Goal: Task Accomplishment & Management: Complete application form

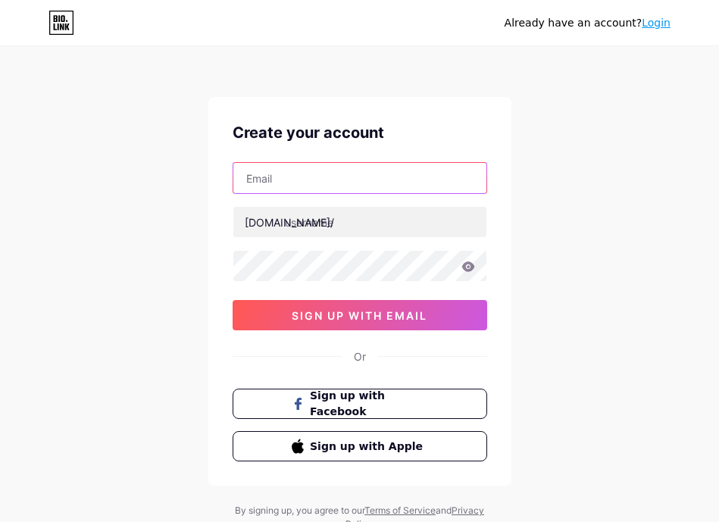
click at [395, 186] on input "text" at bounding box center [359, 178] width 253 height 30
type input "[EMAIL_ADDRESS][DOMAIN_NAME]"
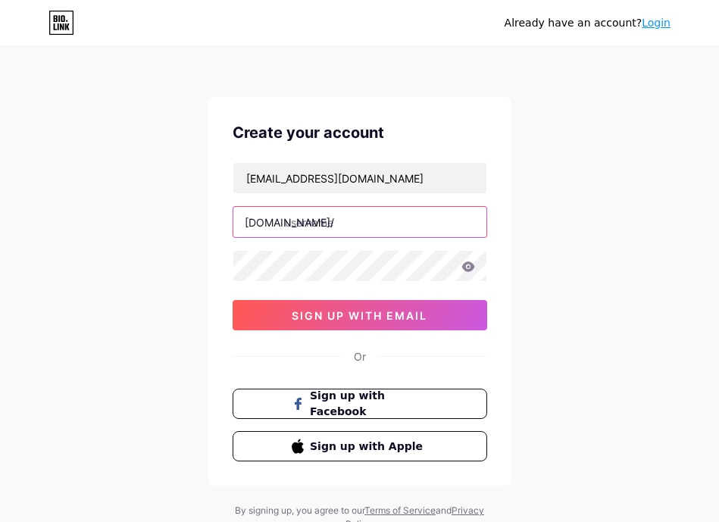
click at [354, 224] on input "text" at bounding box center [359, 222] width 253 height 30
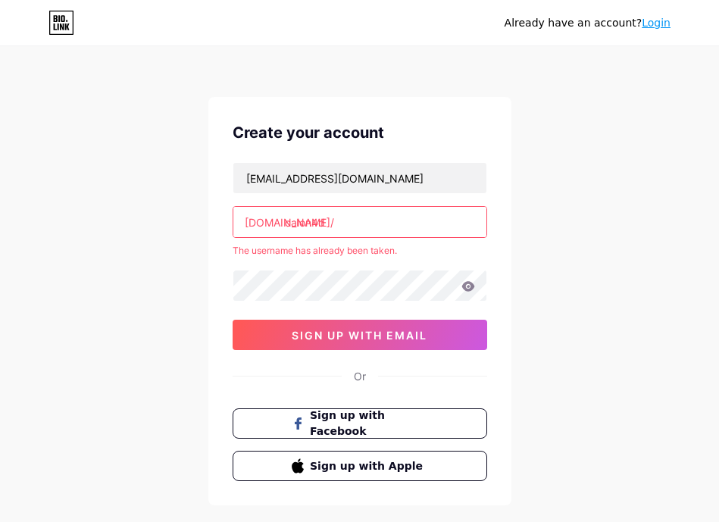
click at [389, 235] on input "calon4d" at bounding box center [359, 222] width 253 height 30
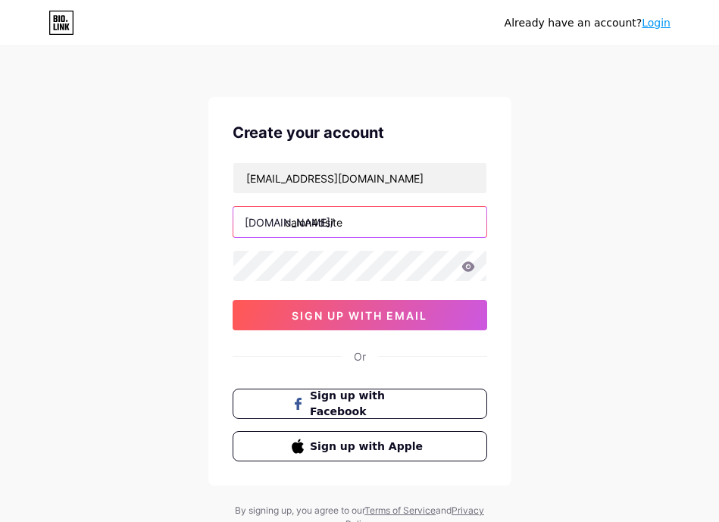
type input "calon4dsite"
click at [466, 267] on icon at bounding box center [468, 266] width 14 height 11
click at [471, 268] on icon at bounding box center [467, 266] width 13 height 10
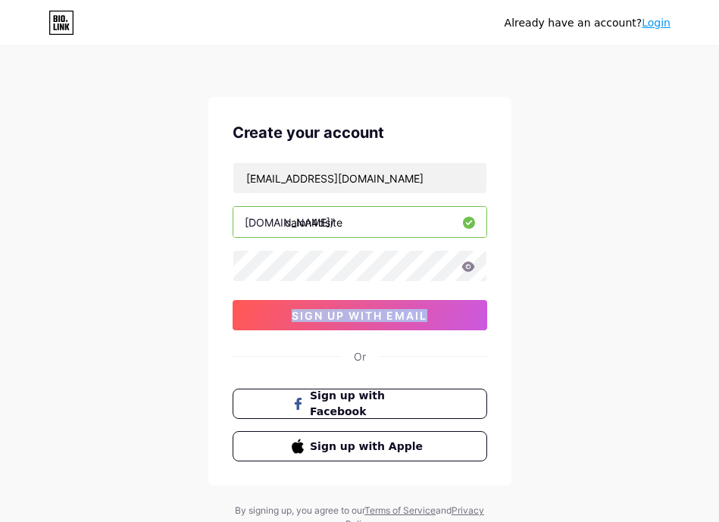
click at [471, 268] on icon at bounding box center [467, 266] width 13 height 10
click at [470, 267] on icon at bounding box center [468, 266] width 14 height 11
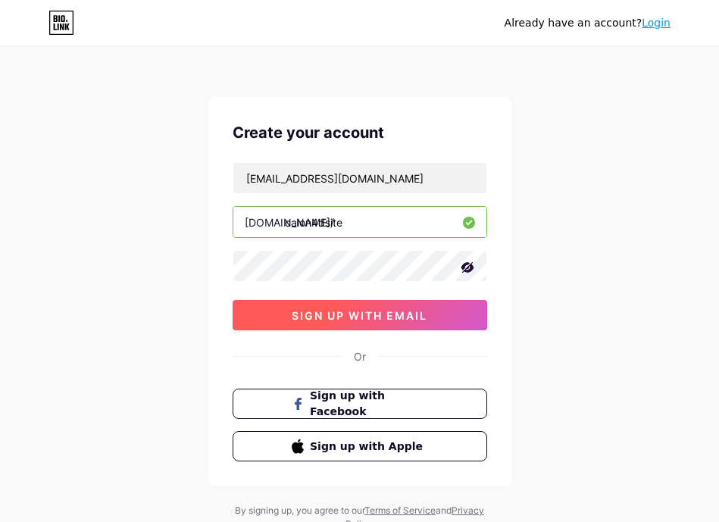
click at [351, 318] on span "sign up with email" at bounding box center [360, 315] width 136 height 13
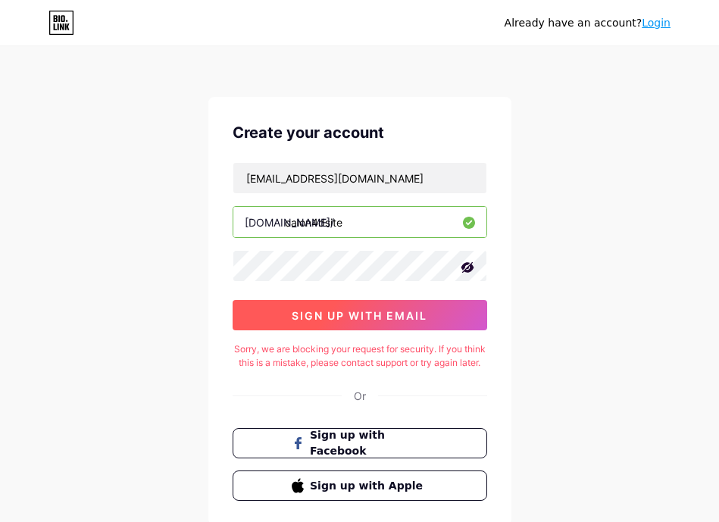
click at [349, 318] on span "sign up with email" at bounding box center [360, 315] width 136 height 13
